Goal: Information Seeking & Learning: Learn about a topic

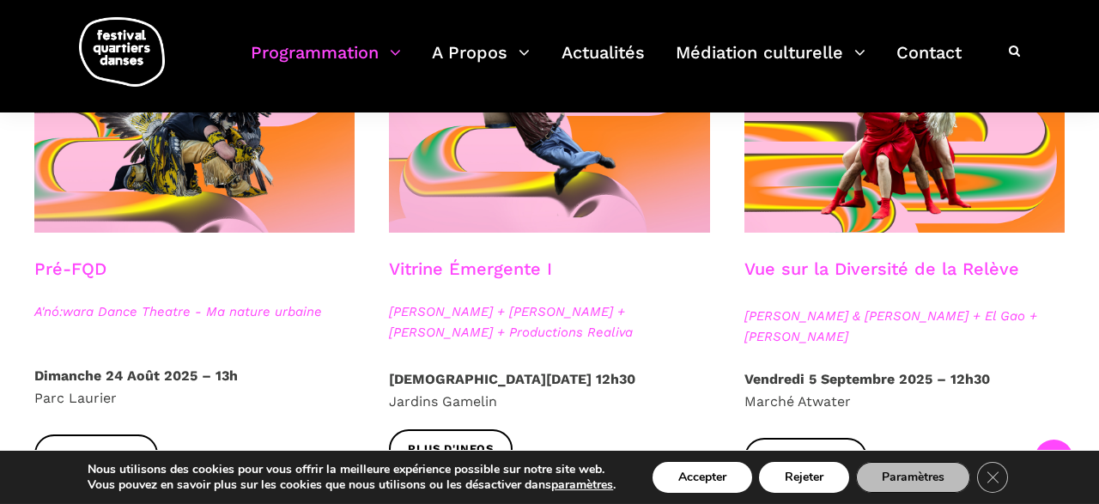
scroll to position [714, 0]
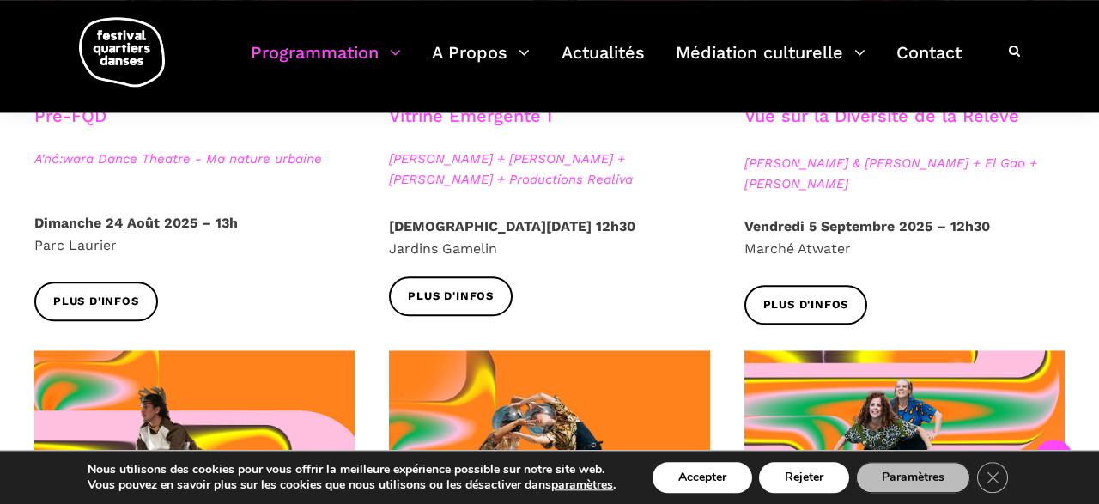
click at [264, 420] on span at bounding box center [194, 457] width 320 height 215
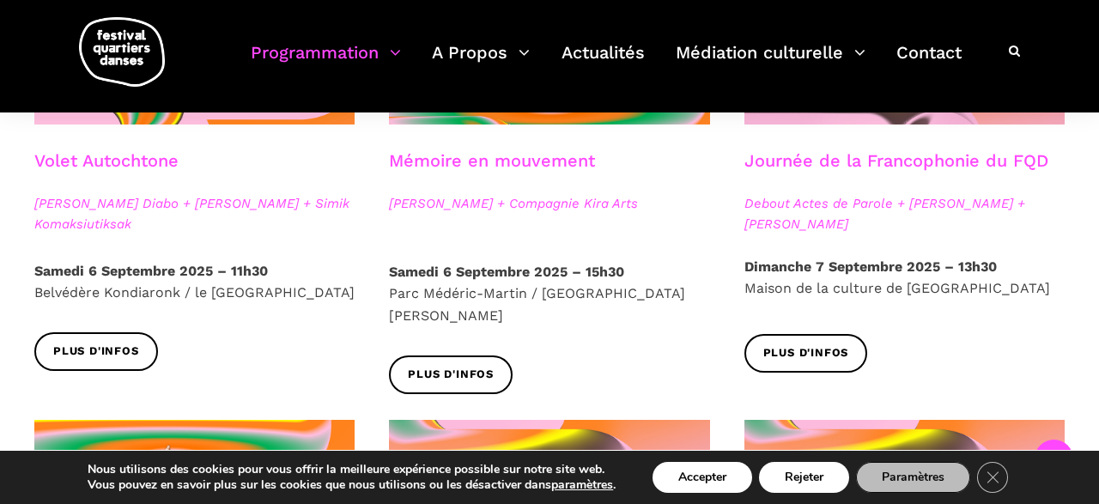
scroll to position [1071, 0]
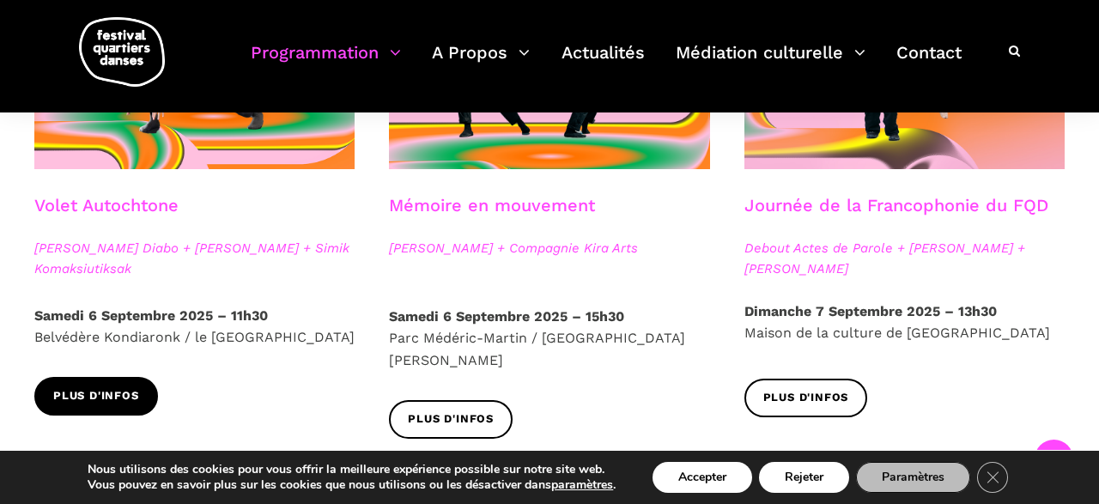
click at [126, 404] on span "Plus d'infos" at bounding box center [96, 396] width 86 height 18
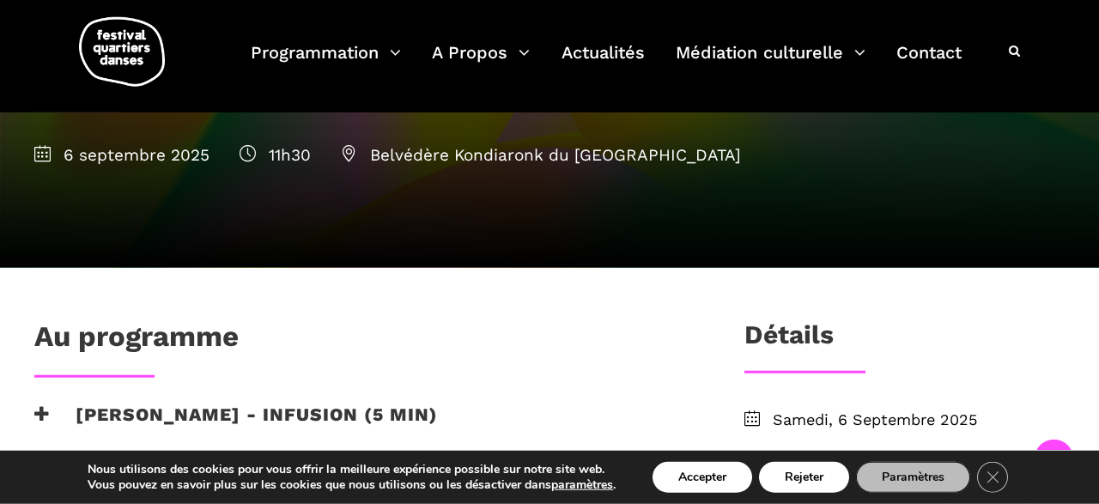
scroll to position [312, 0]
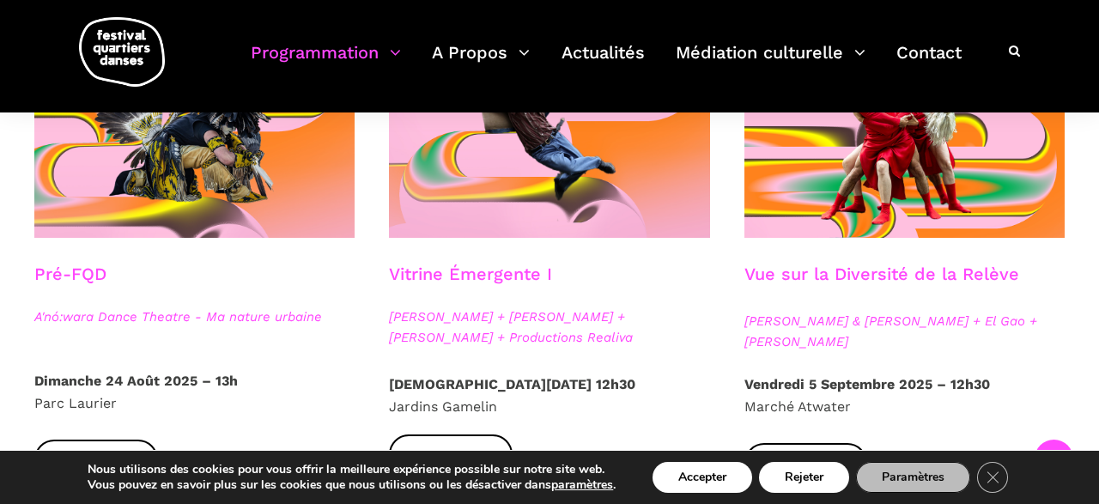
scroll to position [562, 0]
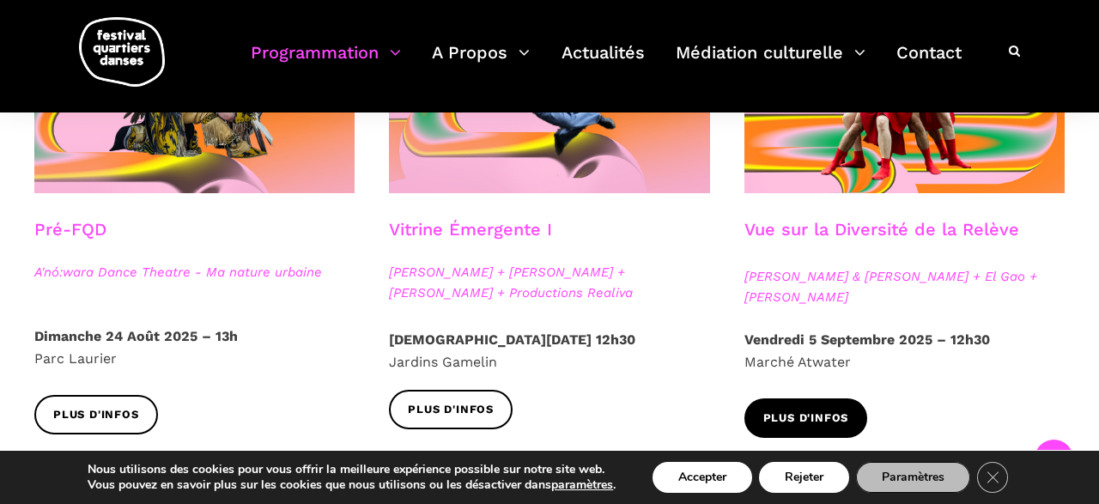
click at [837, 423] on span "Plus d'infos" at bounding box center [806, 418] width 86 height 18
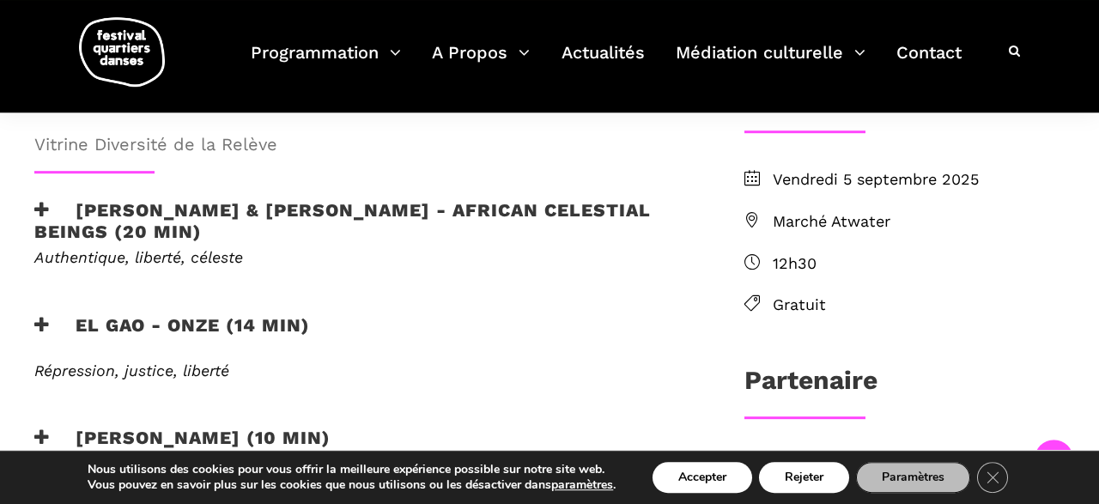
scroll to position [536, 0]
